Goal: Navigation & Orientation: Understand site structure

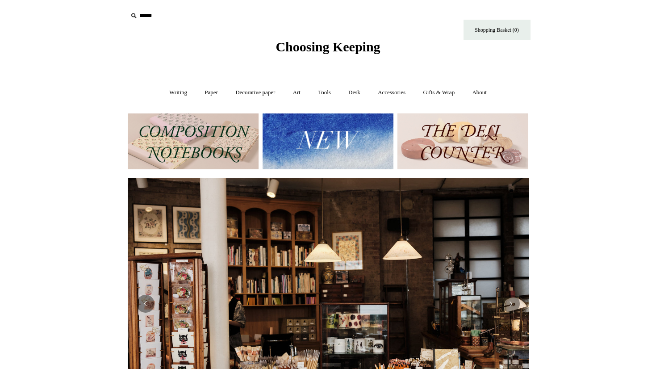
click at [480, 155] on img at bounding box center [463, 141] width 131 height 56
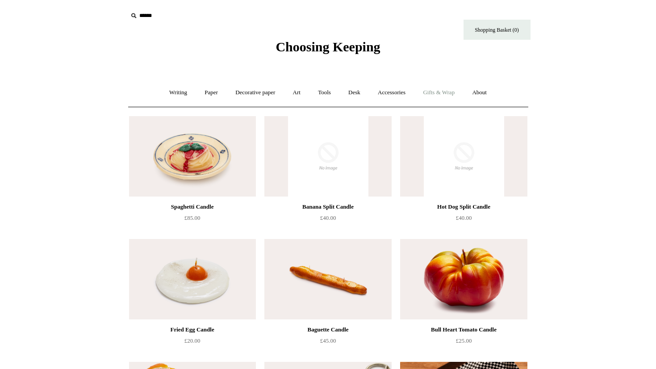
click at [444, 93] on link "Gifts & Wrap +" at bounding box center [439, 93] width 48 height 24
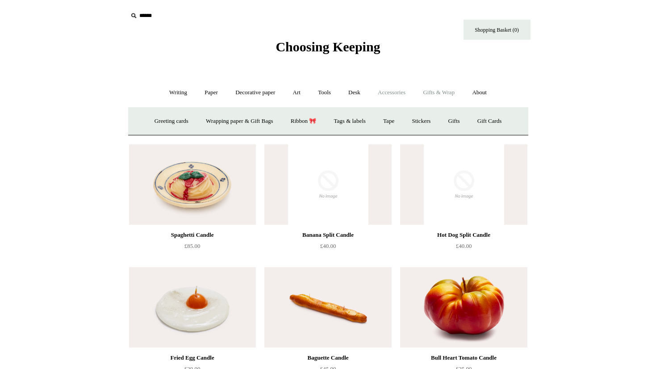
click at [408, 93] on link "Accessories +" at bounding box center [392, 93] width 44 height 24
click at [178, 126] on link "Personal Accessories +" at bounding box center [176, 121] width 65 height 24
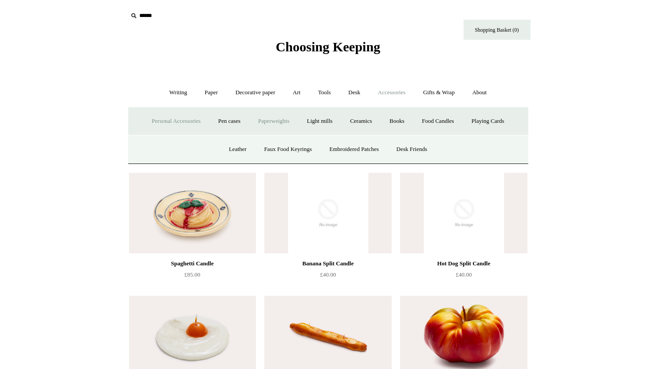
click at [288, 120] on link "Paperweights +" at bounding box center [273, 121] width 47 height 24
click at [288, 146] on link "Botanical" at bounding box center [273, 150] width 38 height 24
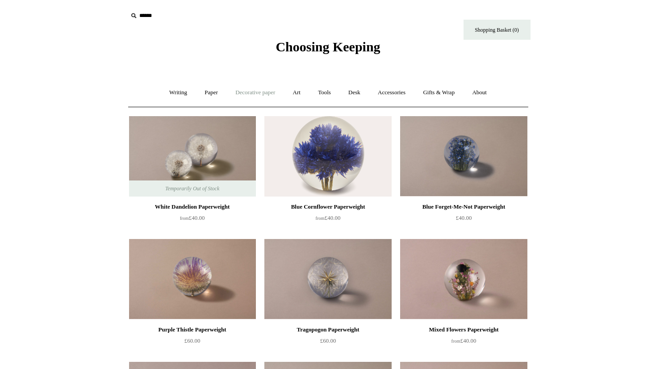
click at [264, 97] on link "Decorative paper +" at bounding box center [255, 93] width 56 height 24
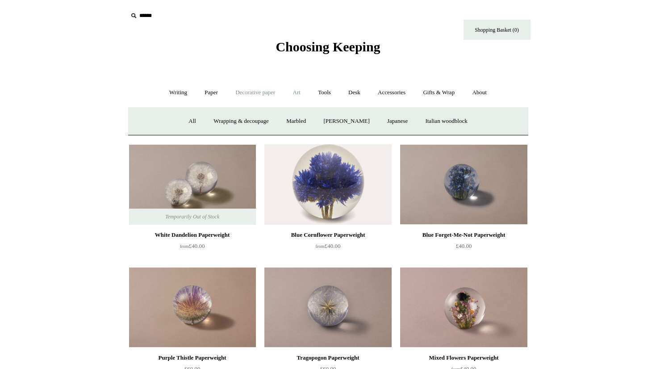
click at [297, 97] on link "Art +" at bounding box center [297, 93] width 24 height 24
click at [322, 94] on link "Tools +" at bounding box center [324, 93] width 29 height 24
click at [352, 90] on link "Desk +" at bounding box center [354, 93] width 28 height 24
click at [420, 118] on link "Scanlon Apparati" at bounding box center [424, 121] width 56 height 24
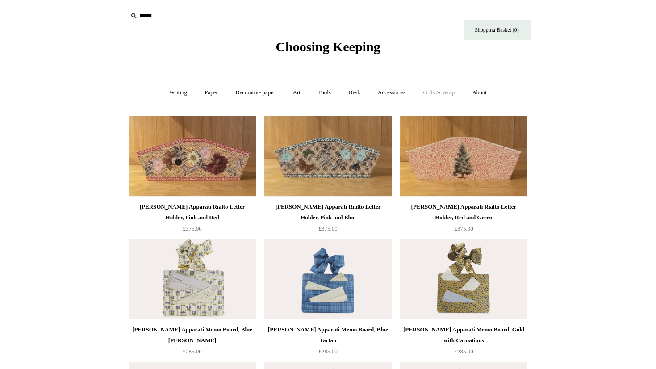
click at [432, 94] on link "Gifts & Wrap +" at bounding box center [439, 93] width 48 height 24
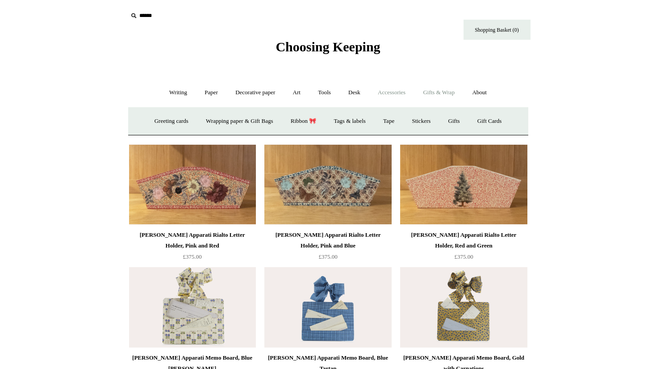
click at [397, 92] on link "Accessories +" at bounding box center [392, 93] width 44 height 24
click at [402, 124] on link "Books" at bounding box center [396, 121] width 31 height 24
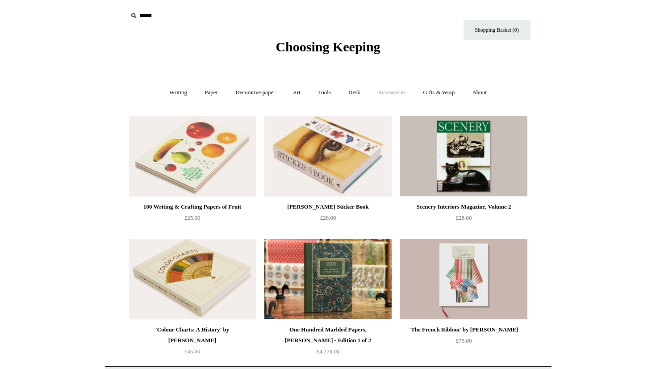
click at [398, 92] on link "Accessories +" at bounding box center [392, 93] width 44 height 24
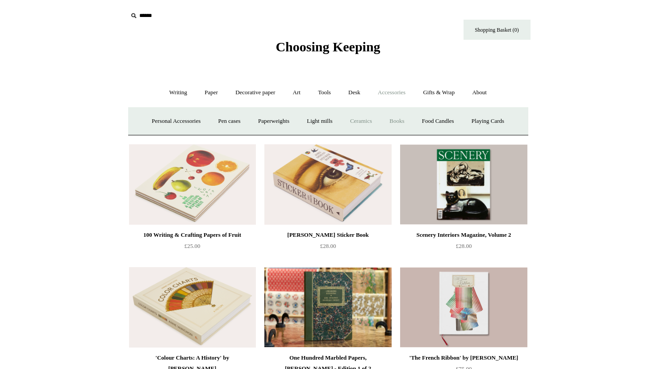
click at [363, 120] on link "Ceramics +" at bounding box center [361, 121] width 38 height 24
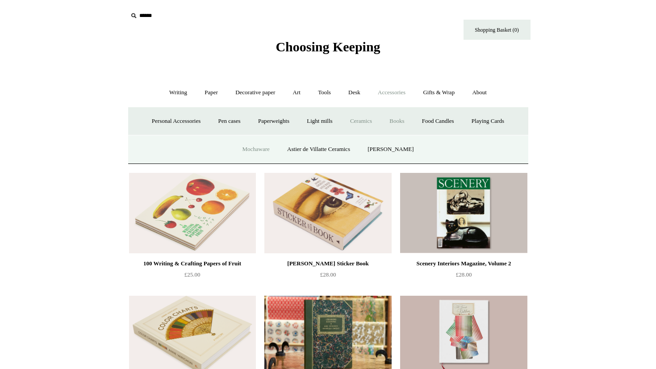
click at [264, 146] on link "Mochaware" at bounding box center [255, 150] width 43 height 24
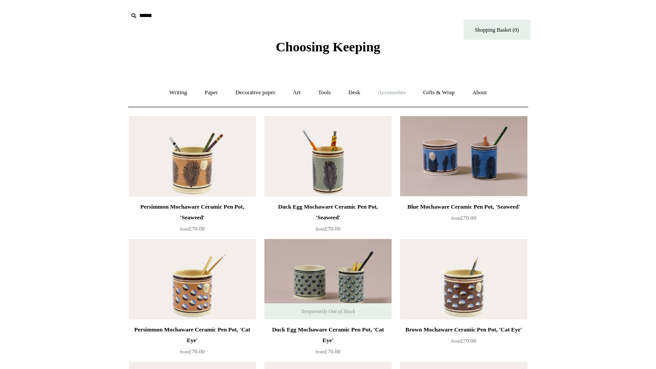
click at [398, 91] on link "Accessories +" at bounding box center [392, 93] width 44 height 24
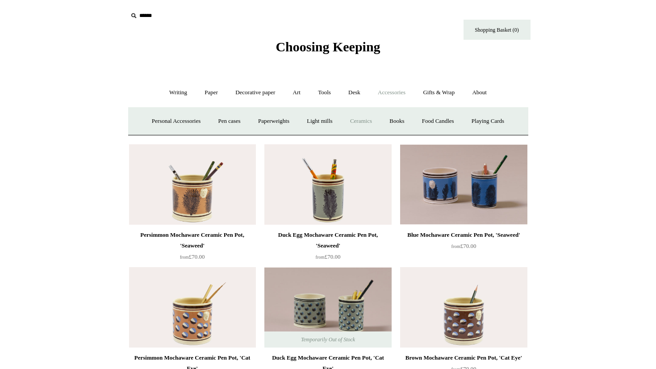
click at [366, 122] on link "Ceramics +" at bounding box center [361, 121] width 38 height 24
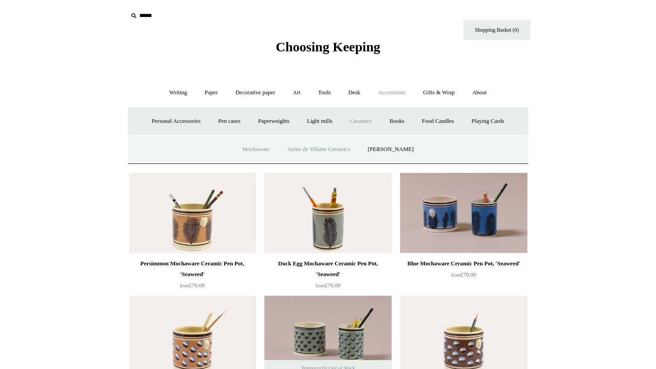
click at [323, 151] on link "Astier de Villatte Ceramics" at bounding box center [318, 150] width 79 height 24
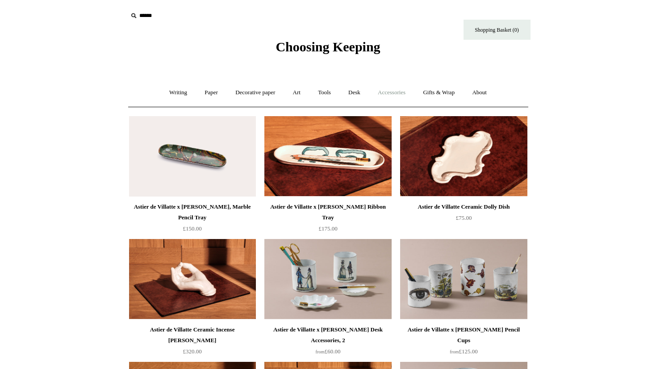
click at [388, 95] on link "Accessories +" at bounding box center [392, 93] width 44 height 24
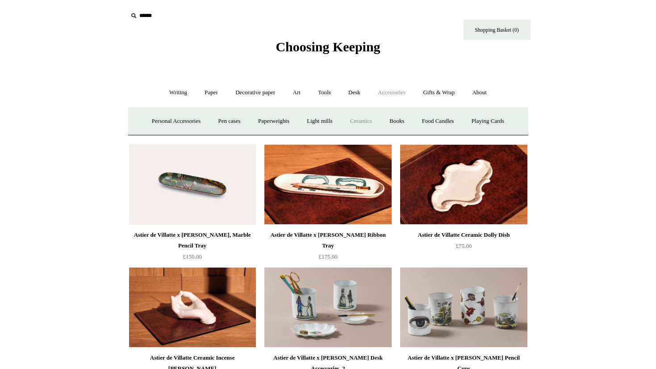
click at [373, 121] on link "Ceramics +" at bounding box center [361, 121] width 38 height 24
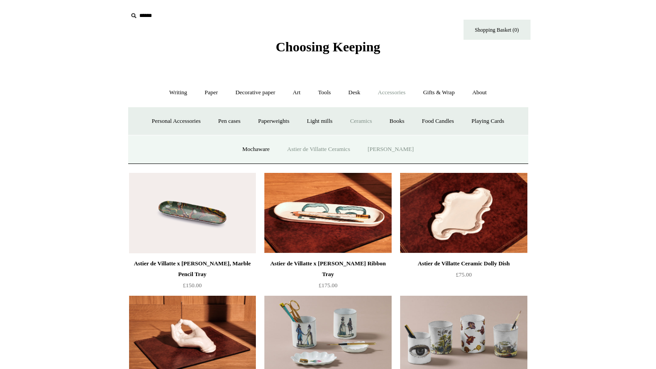
click at [398, 151] on link "[PERSON_NAME]" at bounding box center [391, 150] width 62 height 24
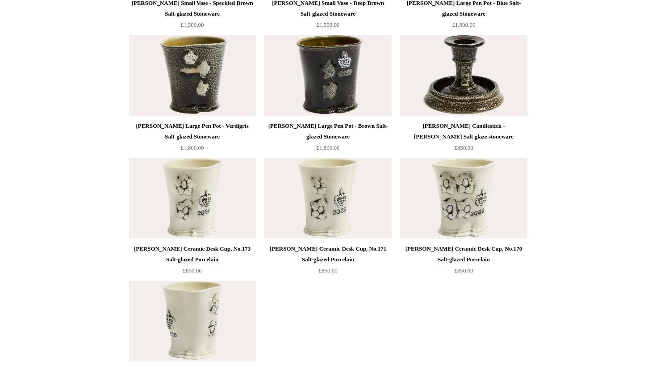
scroll to position [1488, 0]
